Goal: Task Accomplishment & Management: Complete application form

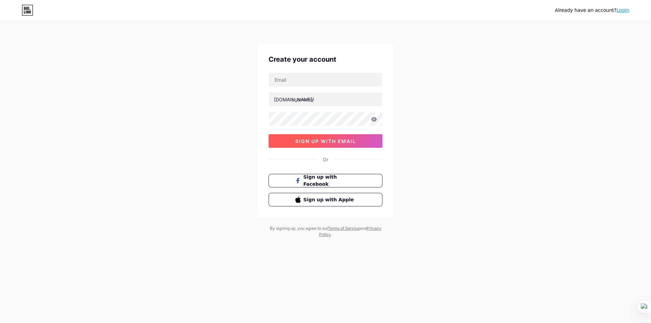
click at [325, 143] on span "sign up with email" at bounding box center [325, 141] width 61 height 6
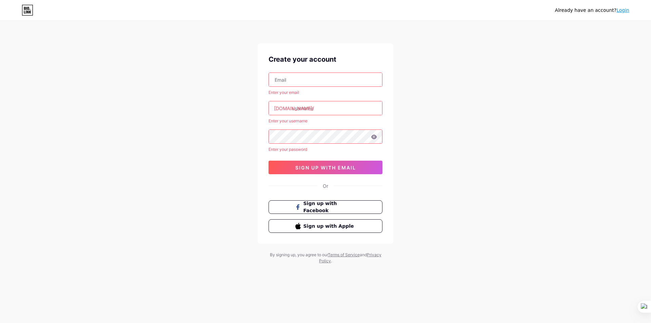
click at [306, 84] on input "text" at bounding box center [325, 80] width 113 height 14
type input "[EMAIL_ADDRESS][DOMAIN_NAME]"
click at [307, 112] on input "text" at bounding box center [325, 108] width 113 height 14
click at [319, 109] on input "text" at bounding box center [325, 108] width 113 height 14
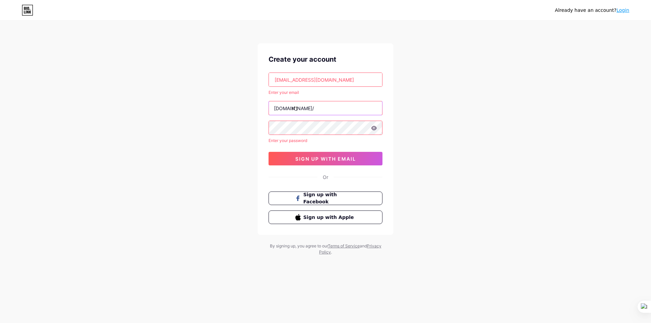
type input "rf1"
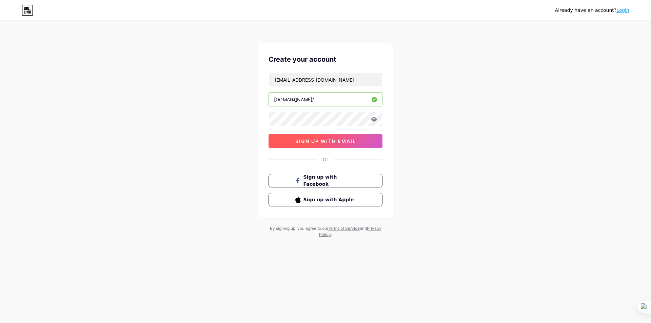
click at [326, 142] on span "sign up with email" at bounding box center [325, 141] width 61 height 6
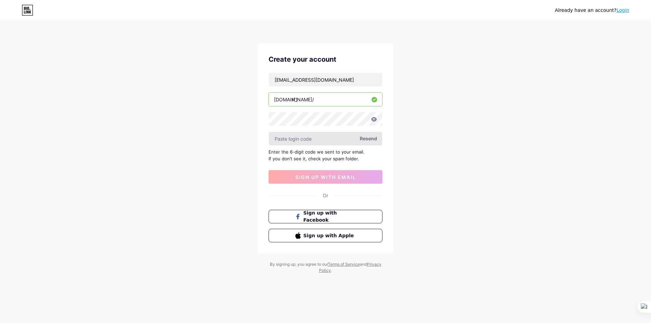
click at [321, 139] on input "text" at bounding box center [325, 139] width 113 height 14
